Goal: Check status

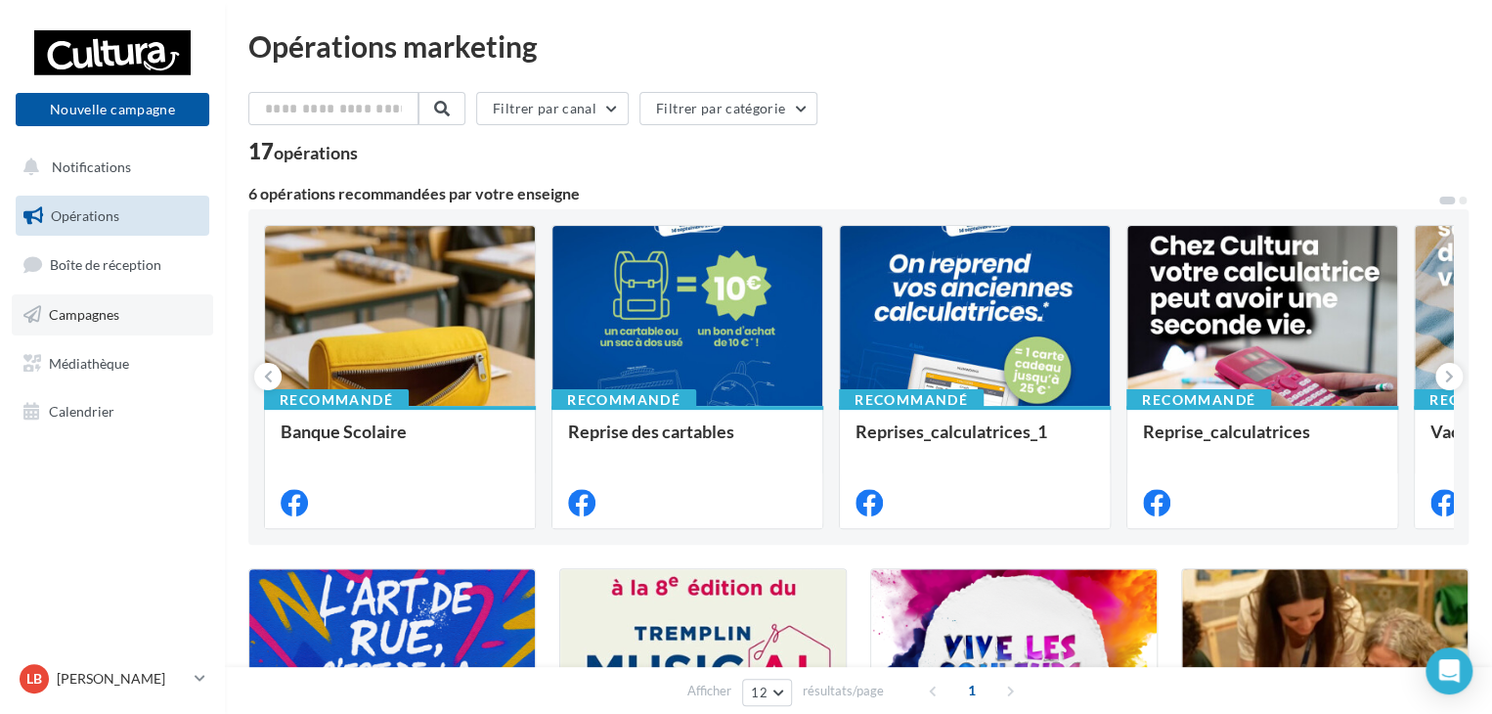
click at [90, 311] on span "Campagnes" at bounding box center [84, 314] width 70 height 17
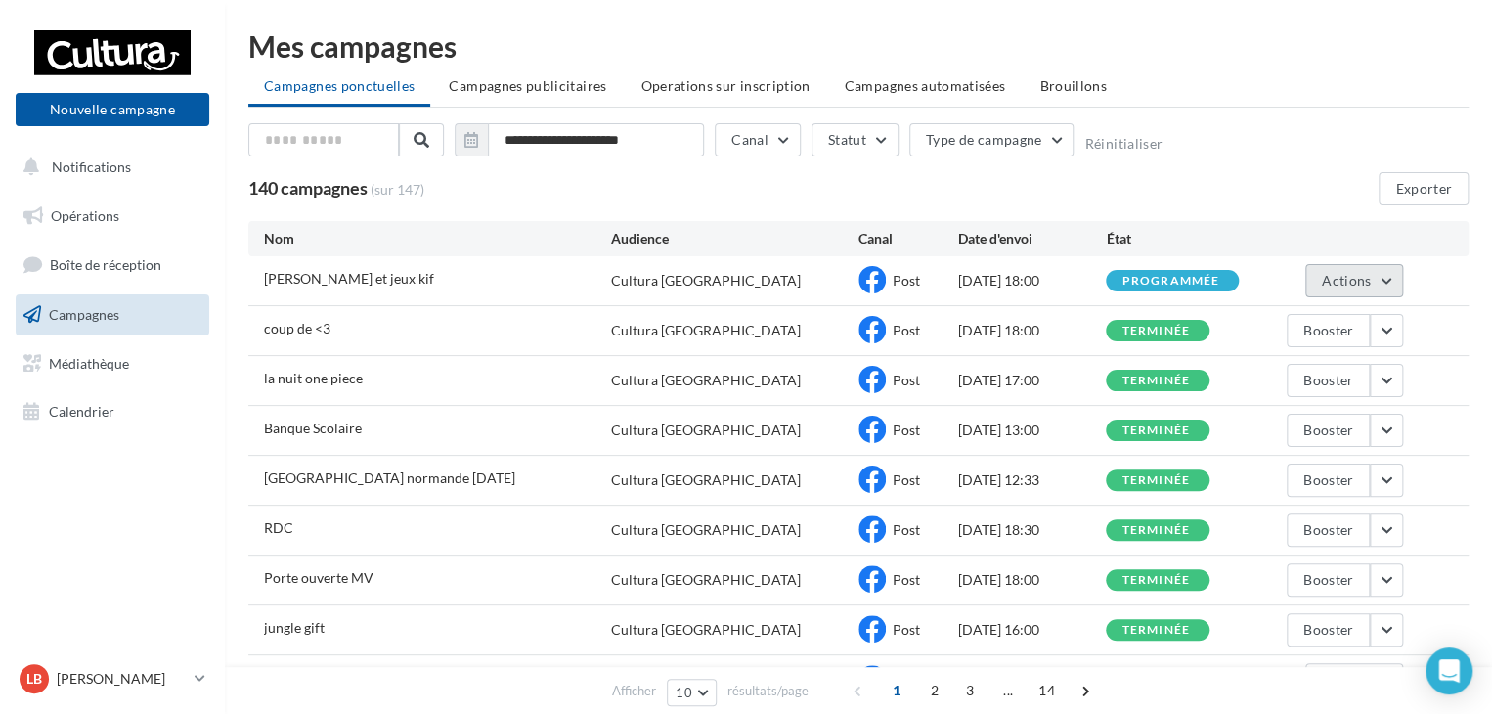
click at [1385, 276] on button "Actions" at bounding box center [1355, 280] width 98 height 33
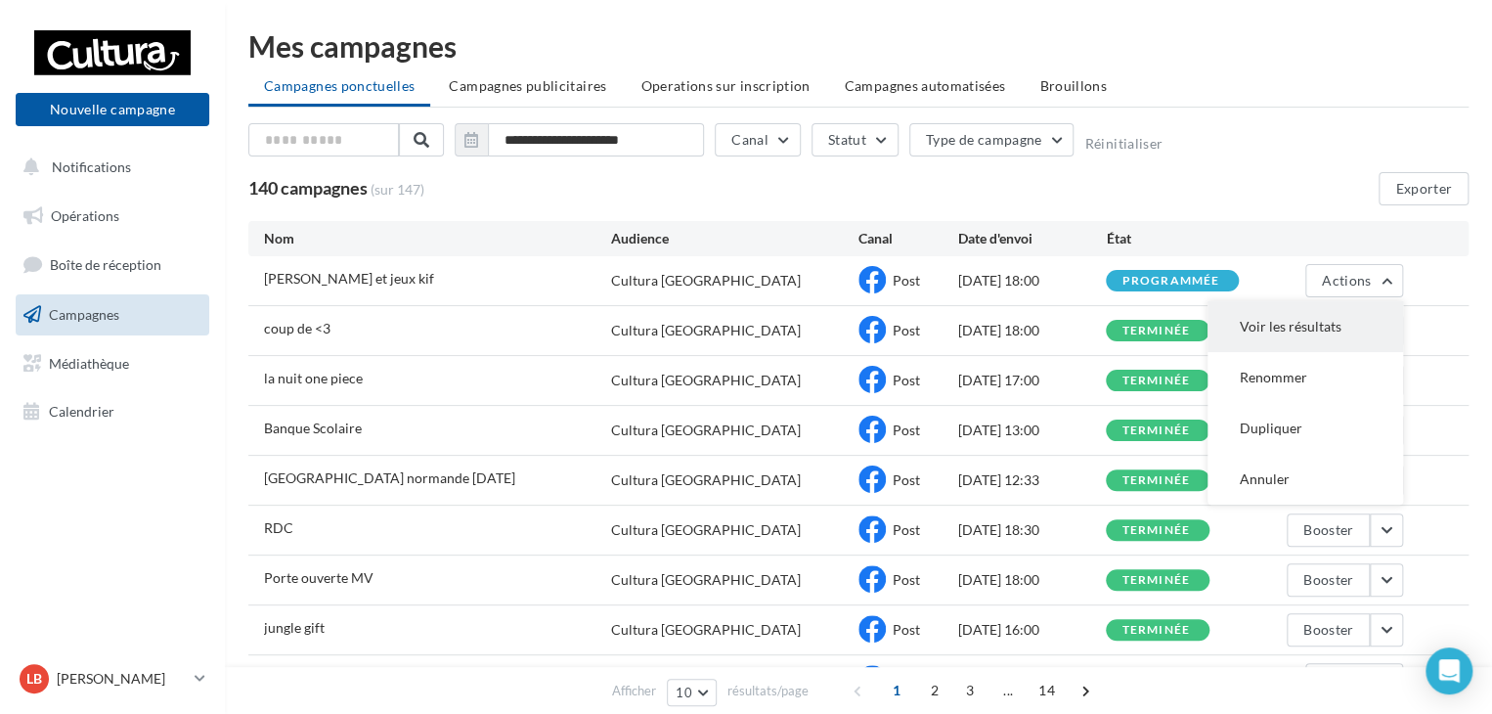
click at [1316, 323] on button "Voir les résultats" at bounding box center [1306, 326] width 196 height 51
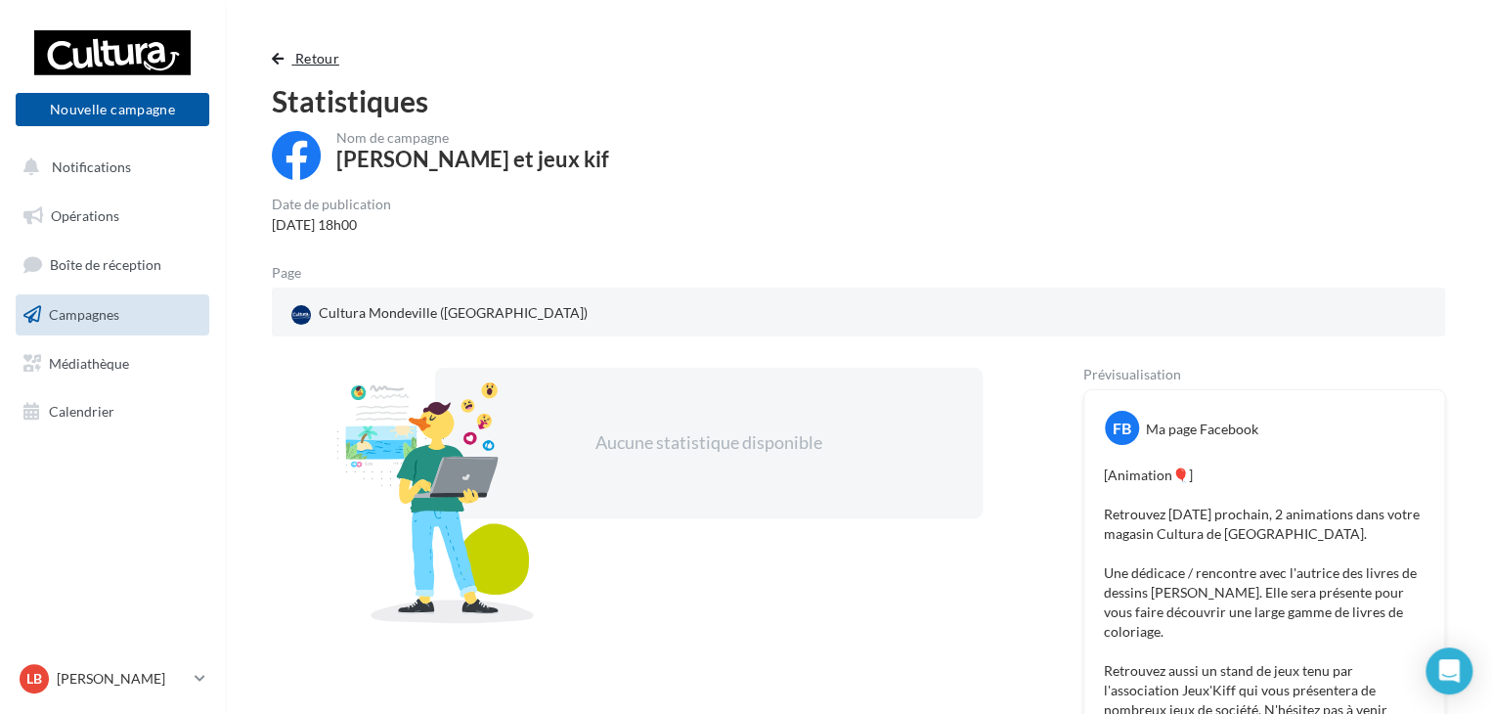
click at [272, 61] on span "button" at bounding box center [278, 59] width 12 height 14
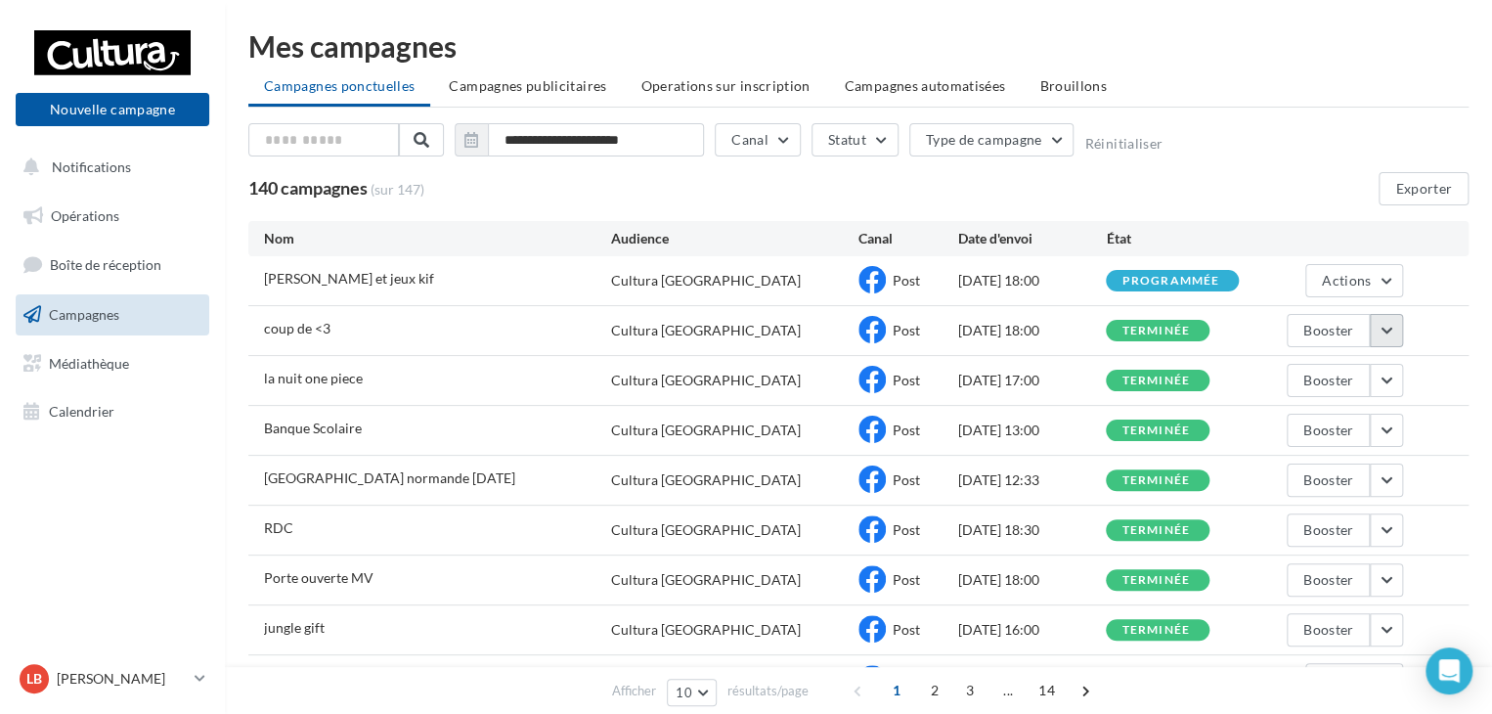
click at [1397, 337] on button "button" at bounding box center [1386, 330] width 33 height 33
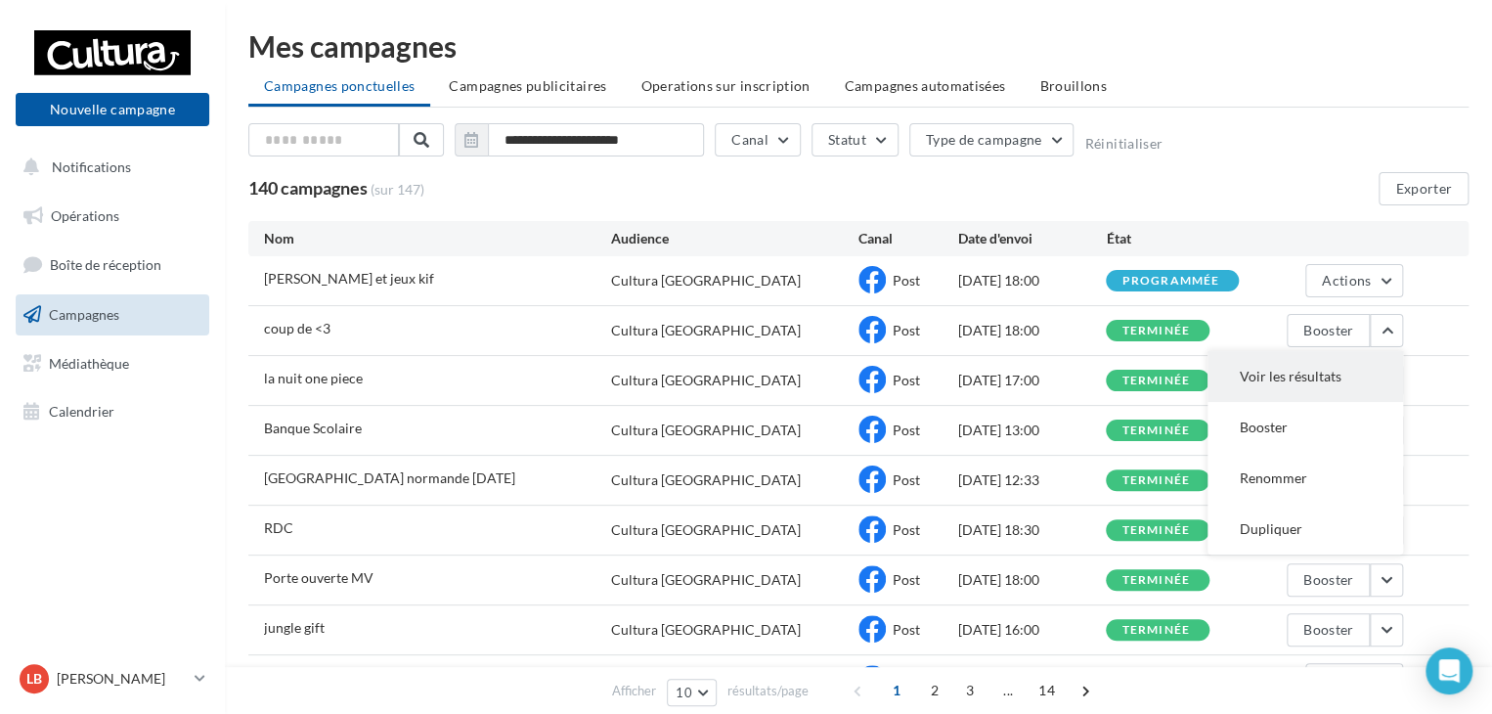
click at [1351, 374] on button "Voir les résultats" at bounding box center [1306, 376] width 196 height 51
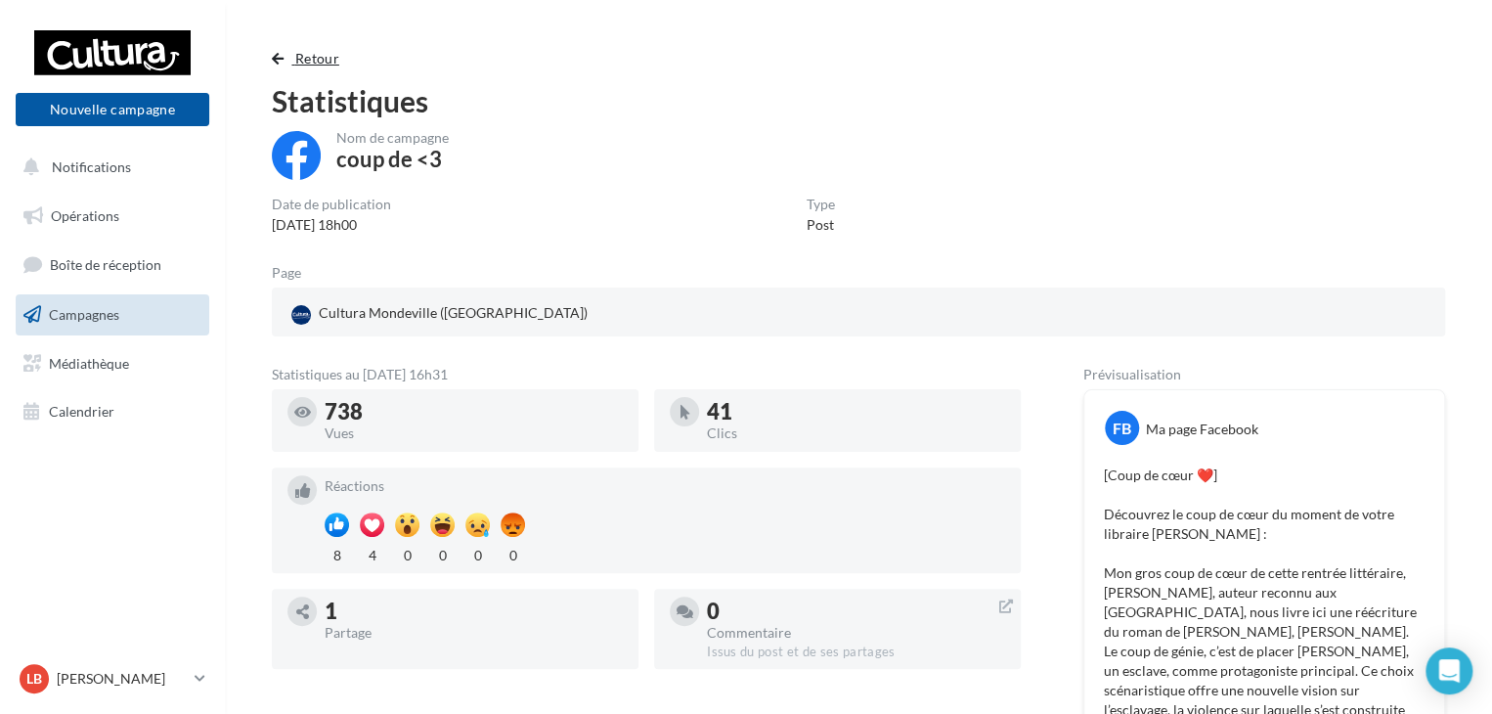
click at [282, 52] on span "button" at bounding box center [278, 59] width 12 height 14
